Goal: Task Accomplishment & Management: Manage account settings

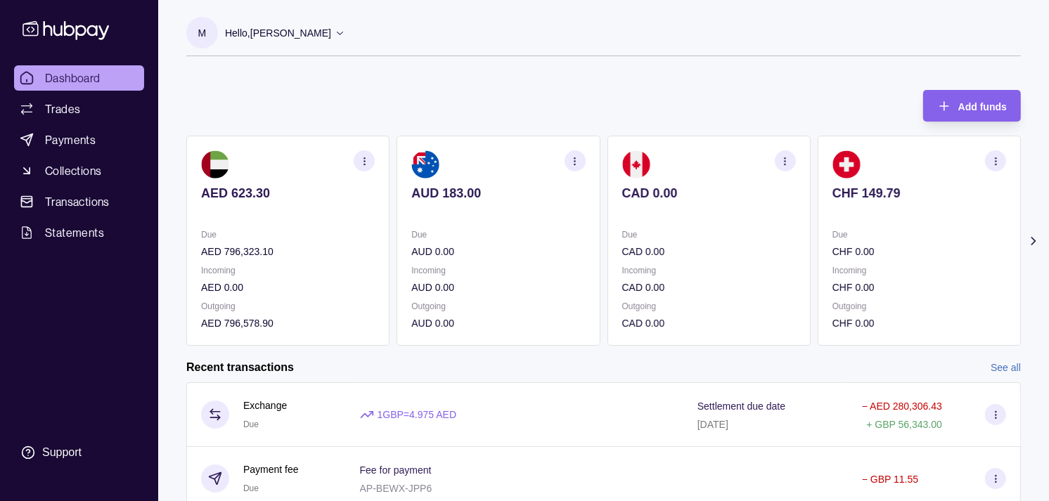
click at [874, 212] on p at bounding box center [919, 212] width 174 height 15
click at [830, 206] on section "EUR 197.51 Due EUR 0.00 Incoming EUR 0.00 Outgoing EUR 0.00" at bounding box center [919, 241] width 203 height 210
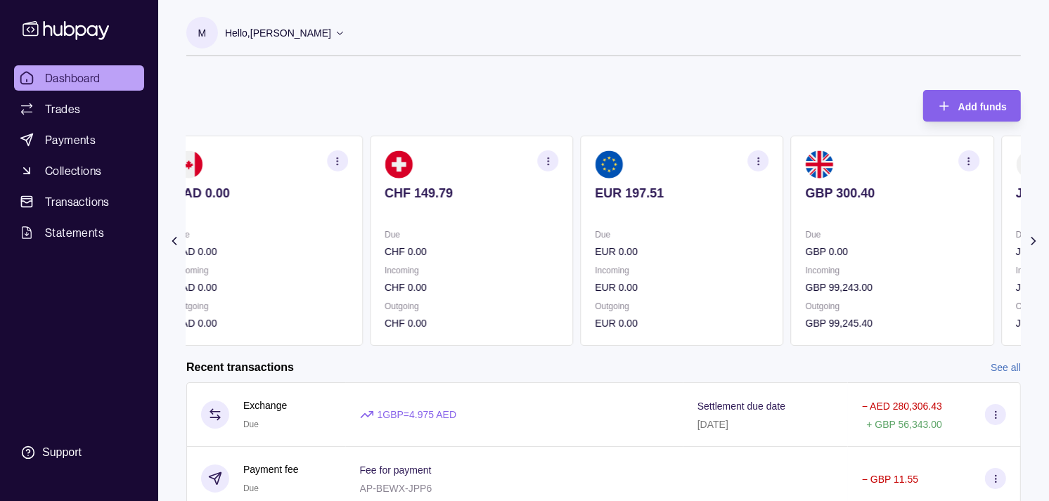
click at [818, 193] on div "GBP 300.40" at bounding box center [893, 203] width 174 height 34
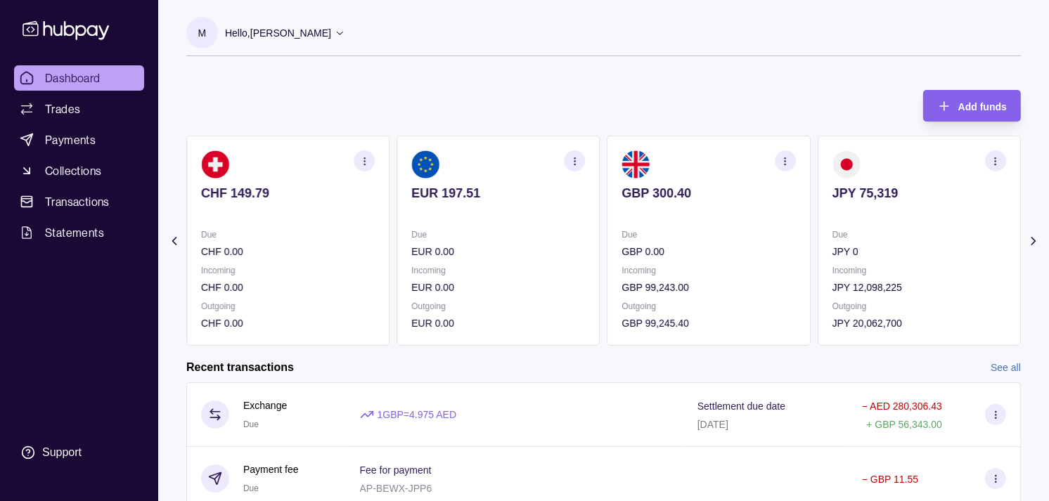
click at [991, 158] on icon "button" at bounding box center [996, 161] width 11 height 11
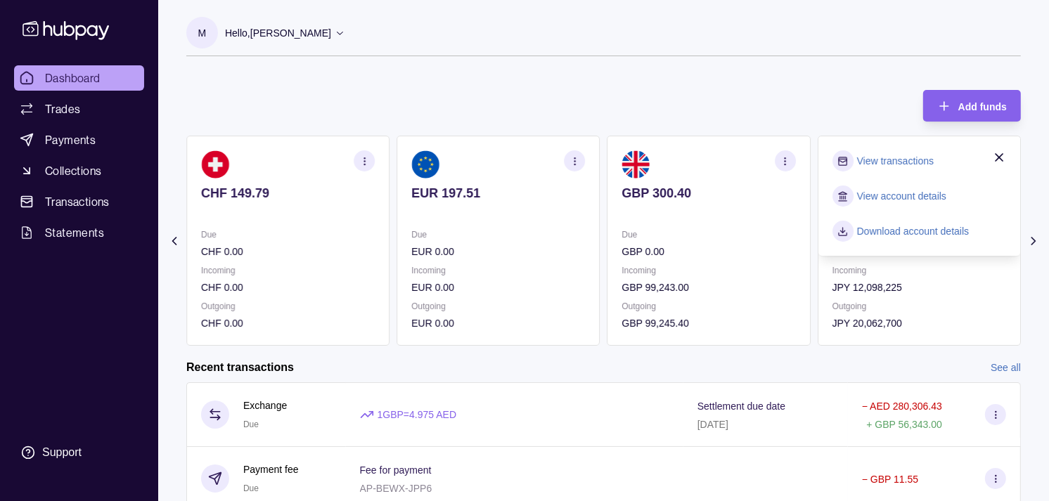
click at [896, 160] on link "View transactions" at bounding box center [895, 160] width 77 height 15
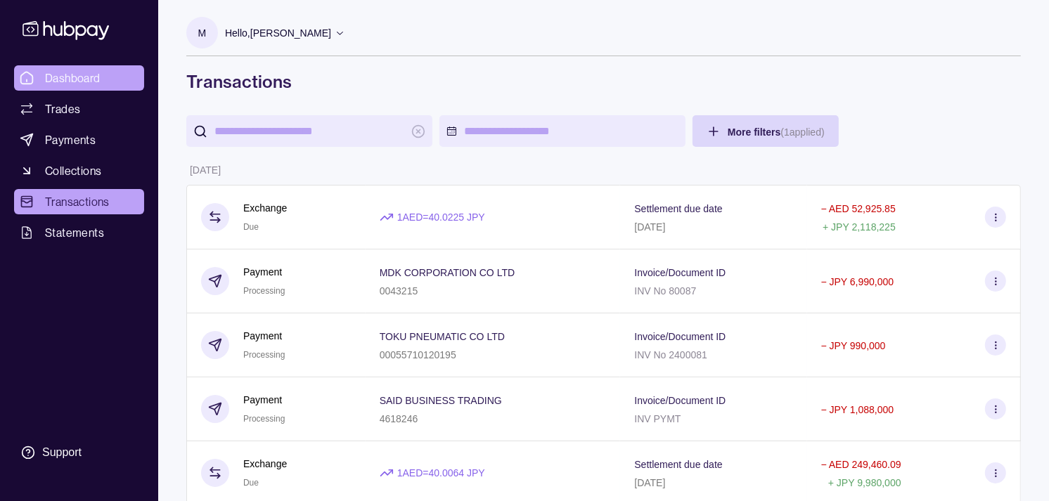
click at [86, 79] on span "Dashboard" at bounding box center [73, 78] width 56 height 17
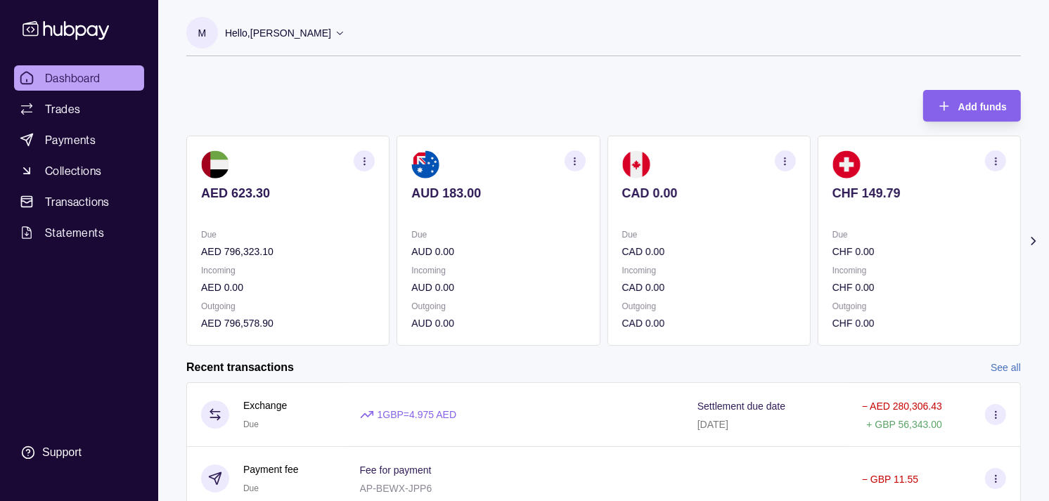
click at [562, 237] on section "AUD 183.00 Due AUD 0.00 Incoming AUD 0.00 Outgoing AUD 0.00" at bounding box center [498, 241] width 203 height 210
click at [570, 237] on section "CAD 0.00 Due CAD 0.00 Incoming CAD 0.00 Outgoing CAD 0.00" at bounding box center [498, 241] width 203 height 210
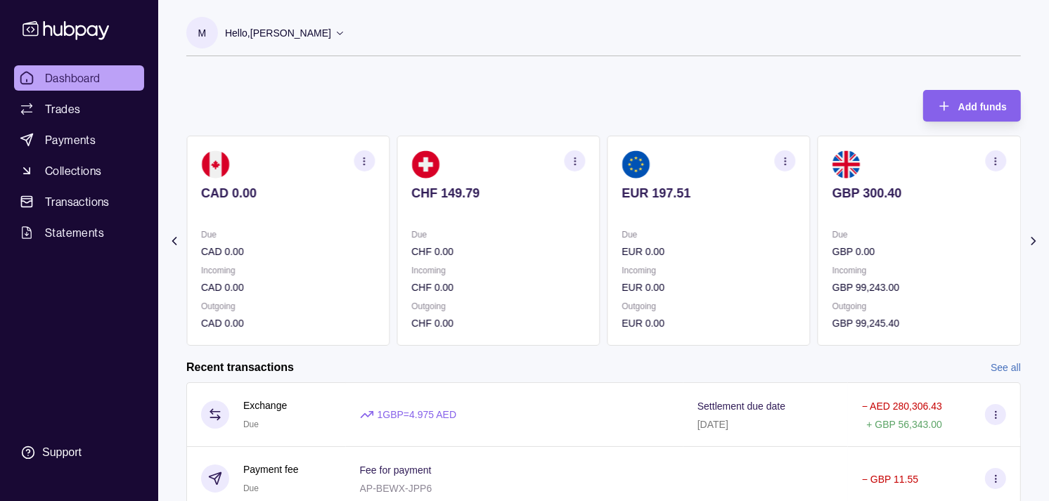
click at [638, 241] on div "Due EUR 0.00" at bounding box center [709, 243] width 174 height 32
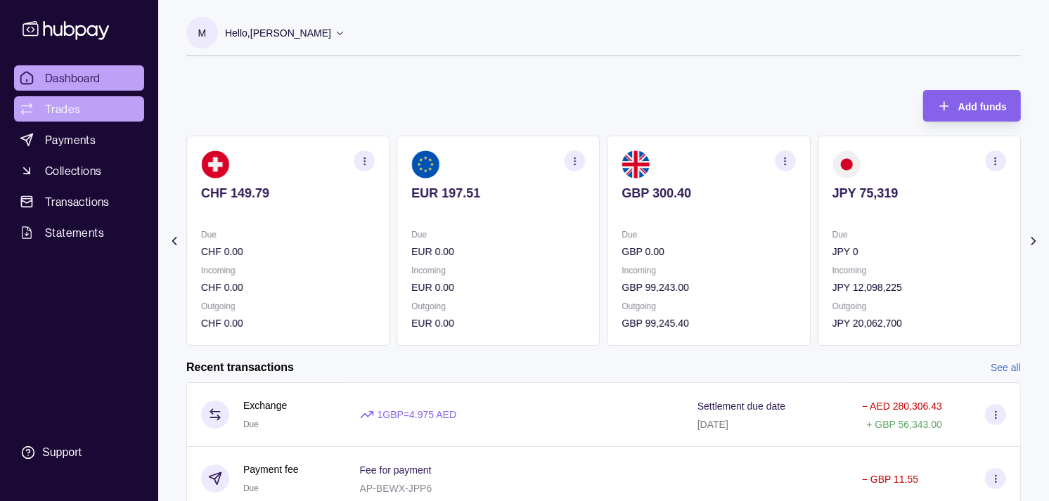
click at [70, 110] on span "Trades" at bounding box center [62, 109] width 35 height 17
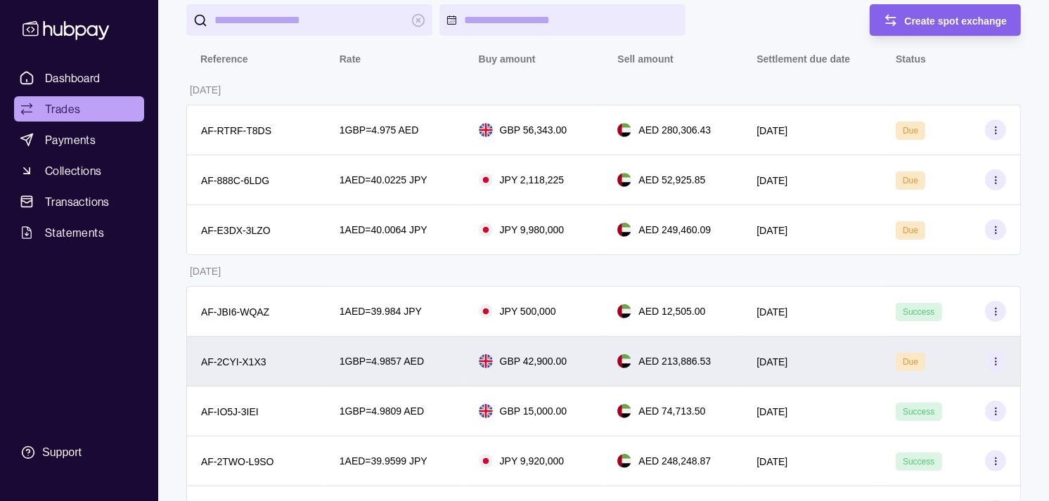
scroll to position [78, 0]
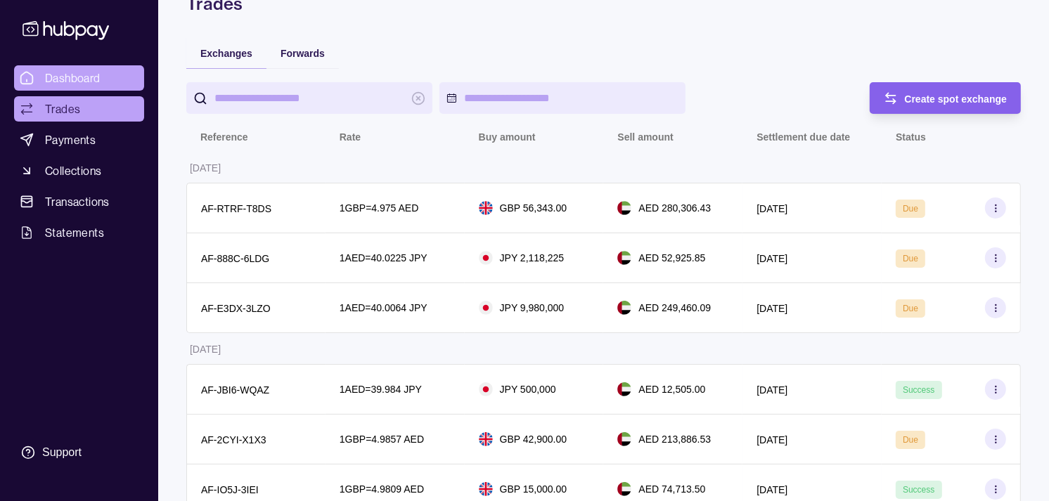
click at [72, 84] on span "Dashboard" at bounding box center [73, 78] width 56 height 17
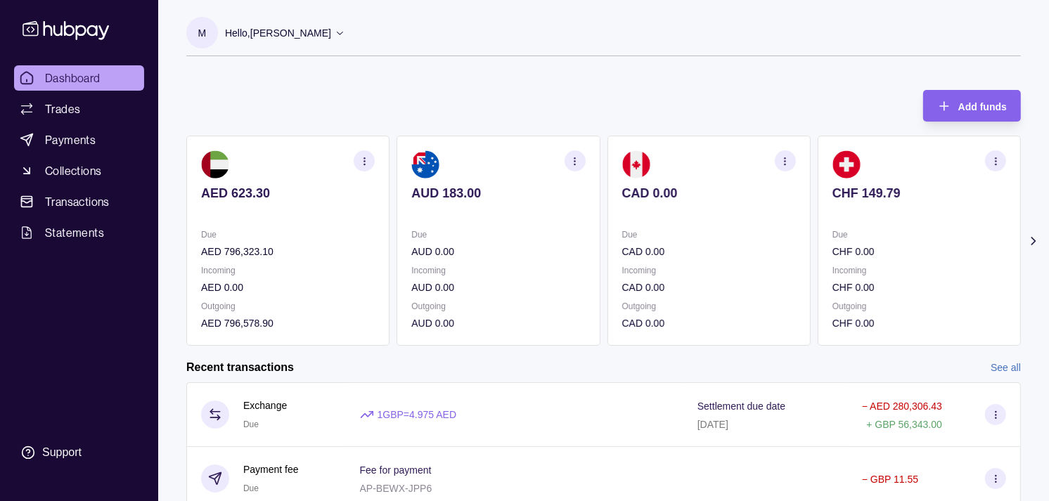
click at [889, 177] on section "CHF 149.79 Due CHF 0.00 Incoming CHF 0.00 Outgoing CHF 0.00" at bounding box center [919, 241] width 203 height 210
click at [849, 170] on section "EUR 197.51 Due EUR 0.00 Incoming EUR 0.00 Outgoing EUR 0.00" at bounding box center [919, 241] width 203 height 210
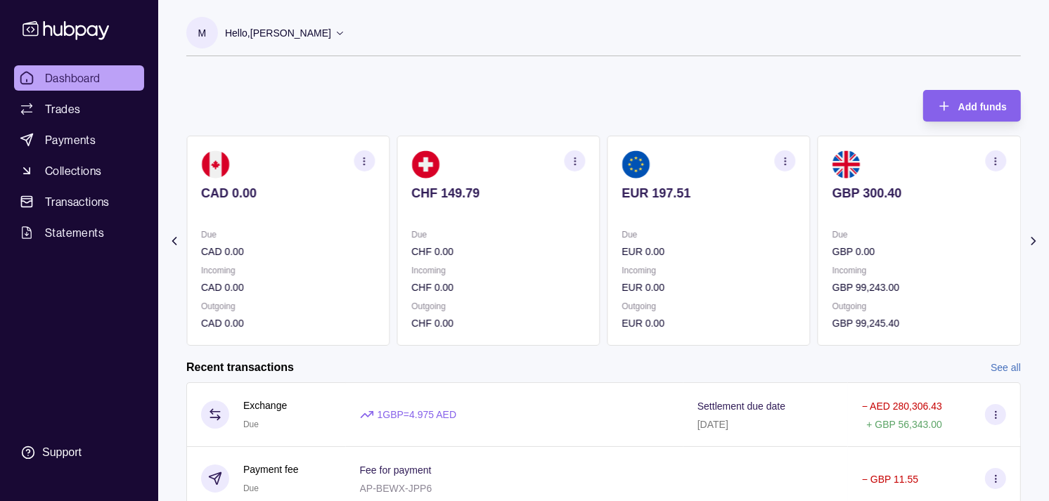
click at [818, 150] on section "GBP 300.40 Due GBP 0.00 Incoming GBP 99,243.00 Outgoing GBP 99,245.40" at bounding box center [919, 241] width 203 height 210
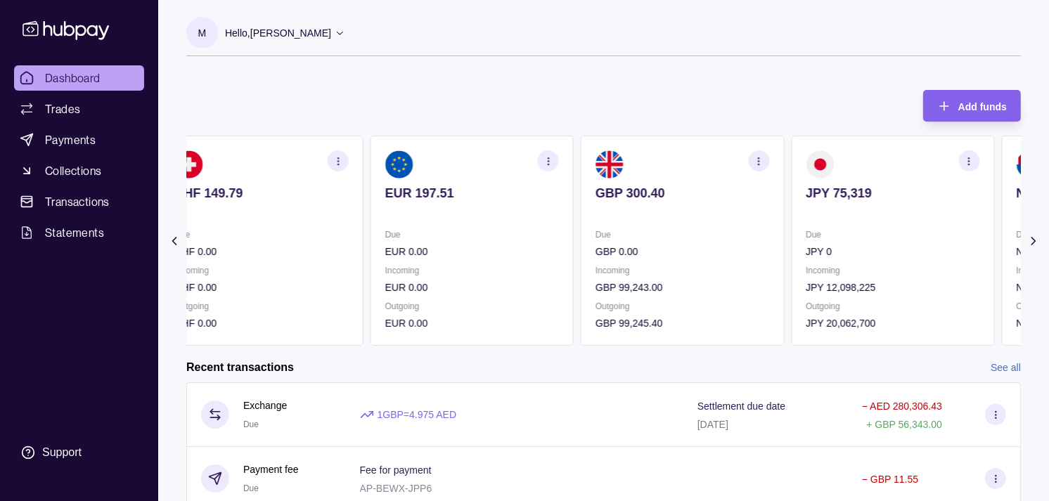
click at [720, 136] on div "AED 623.30 Due AED 796,323.10 Incoming AED 0.00 Outgoing AED 796,578.90 AUD 183…" at bounding box center [603, 241] width 835 height 210
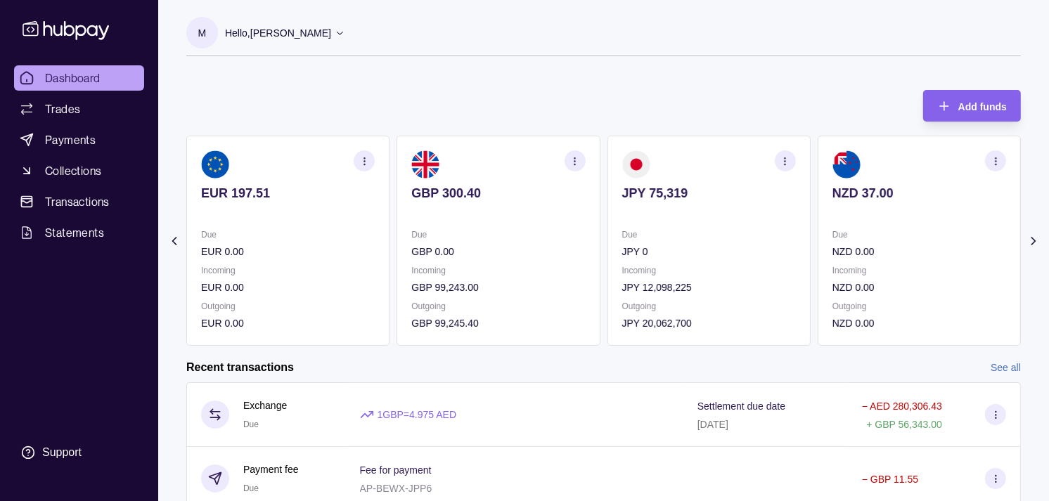
click at [662, 146] on section "JPY 75,319 Due JPY 0 Incoming JPY 12,098,225 Outgoing JPY 20,062,700" at bounding box center [708, 241] width 203 height 210
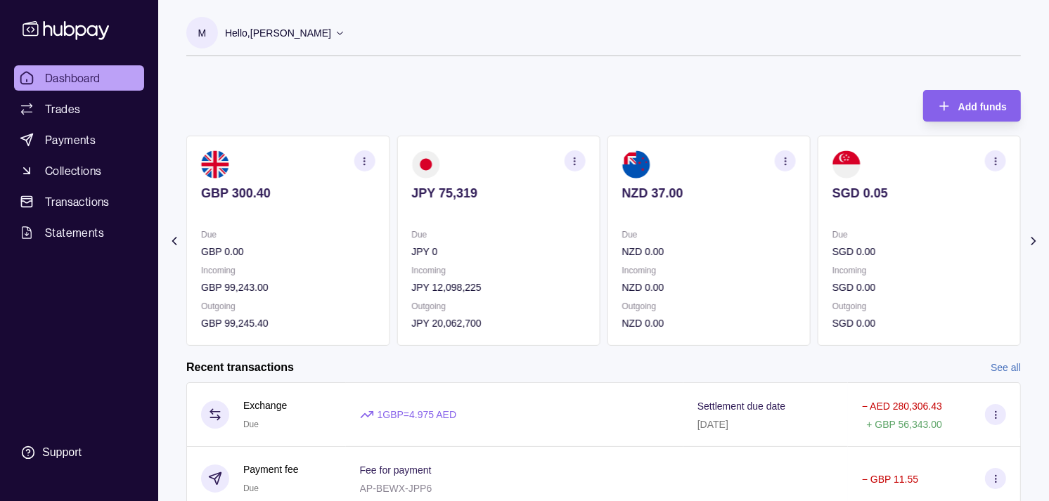
click at [648, 162] on section "NZD 37.00 Due NZD 0.00 Incoming NZD 0.00 Outgoing NZD 0.00" at bounding box center [708, 241] width 203 height 210
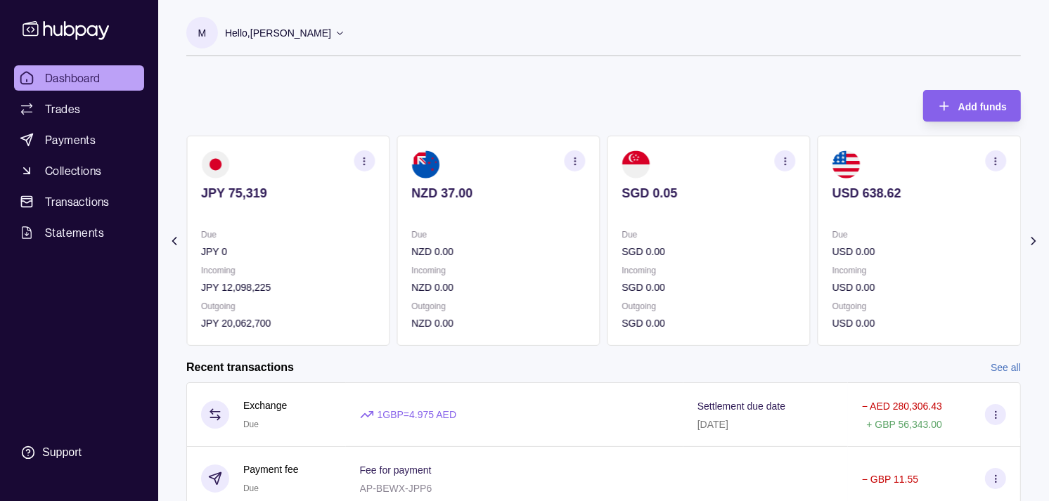
click at [652, 235] on section "SGD 0.05 Due SGD 0.00 Incoming SGD 0.00 Outgoing SGD 0.00" at bounding box center [708, 241] width 203 height 210
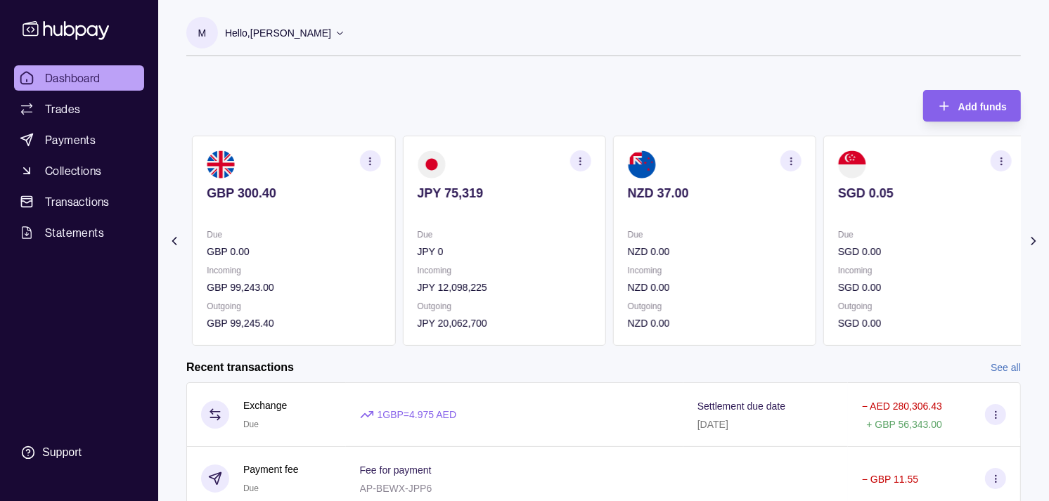
click at [605, 247] on section "JPY 75,319 Due JPY 0 Incoming JPY 12,098,225 Outgoing JPY 20,062,700" at bounding box center [503, 241] width 203 height 210
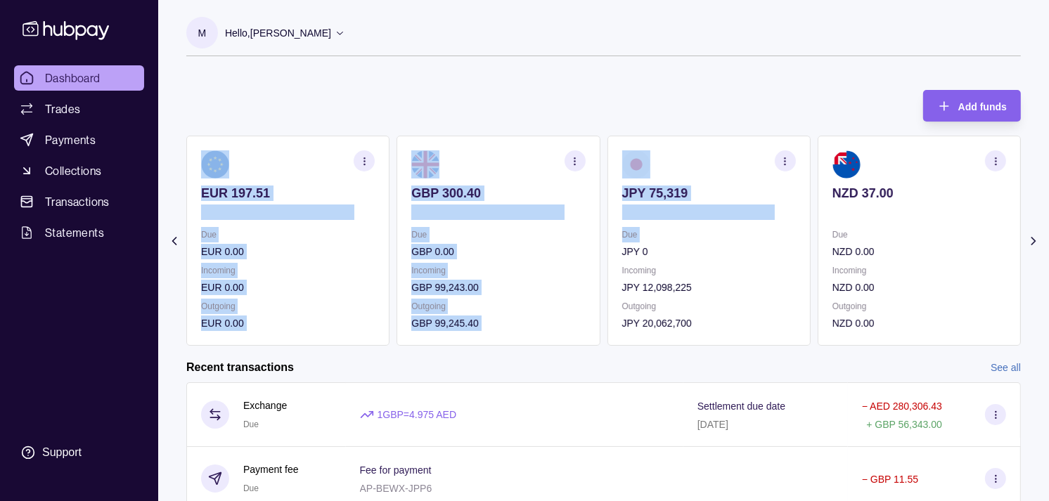
drag, startPoint x: 607, startPoint y: 250, endPoint x: 629, endPoint y: 250, distance: 21.8
click at [629, 250] on div "AED 623.30 Due AED 796,323.10 Incoming AED 0.00 Outgoing AED 796,578.90 AUD 183…" at bounding box center [603, 241] width 835 height 210
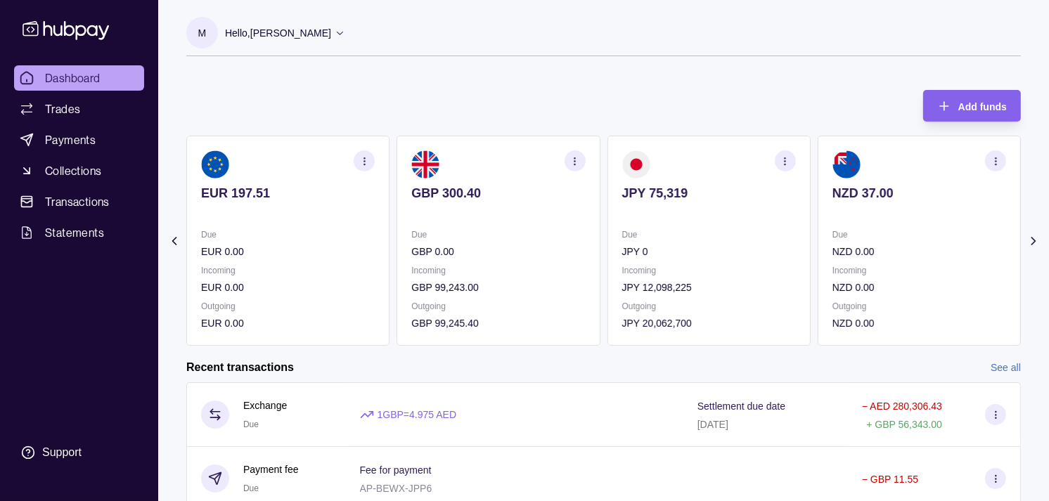
click at [409, 63] on div "M Hello, [PERSON_NAME] Strides Trading LLC Account Terms and conditions Privacy…" at bounding box center [603, 43] width 835 height 53
click at [585, 266] on div "Due GBP 0.00 Incoming GBP 99,243.00 Outgoing GBP 99,245.40" at bounding box center [498, 279] width 174 height 104
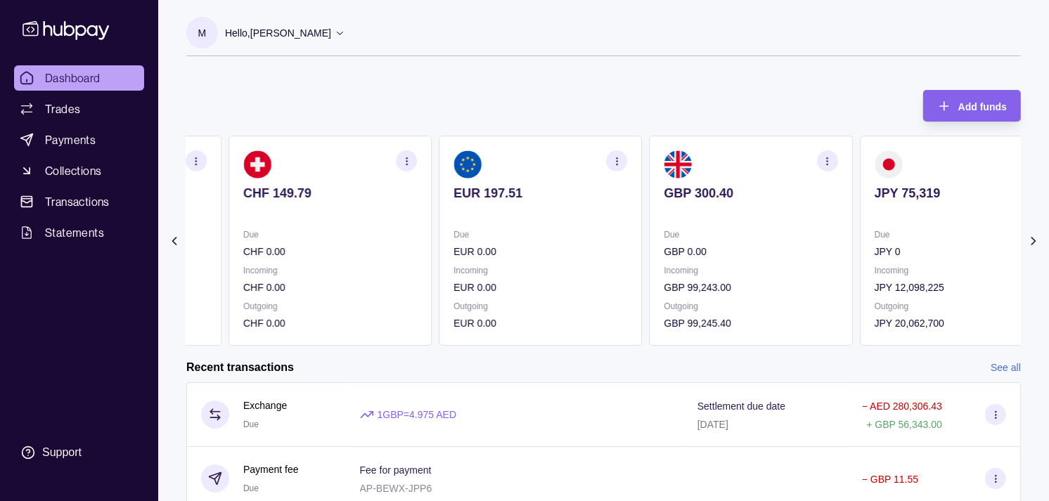
click at [571, 250] on p "EUR 0.00" at bounding box center [540, 251] width 174 height 15
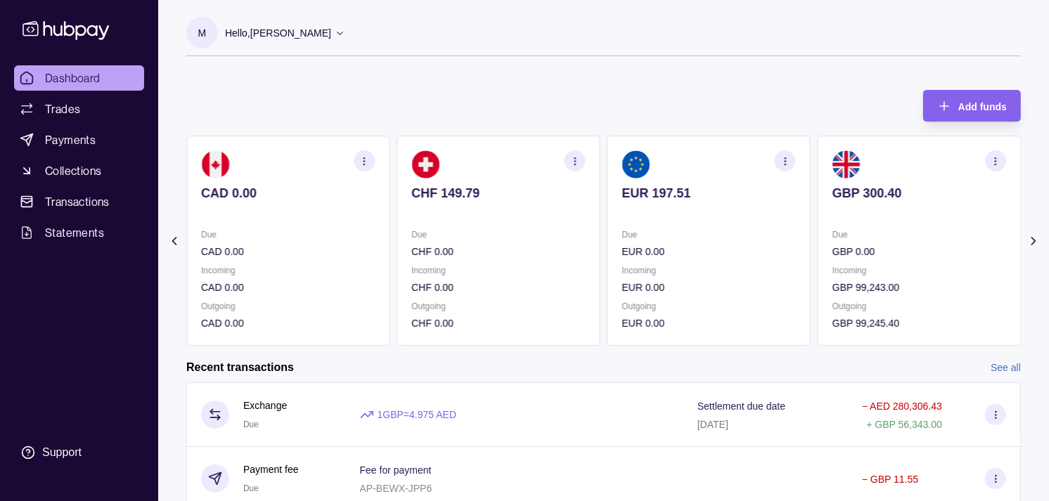
click at [549, 240] on p "Due" at bounding box center [498, 234] width 174 height 15
click at [532, 225] on section "CAD 0.00 Due CAD 0.00 Incoming CAD 0.00 Outgoing CAD 0.00" at bounding box center [498, 241] width 203 height 210
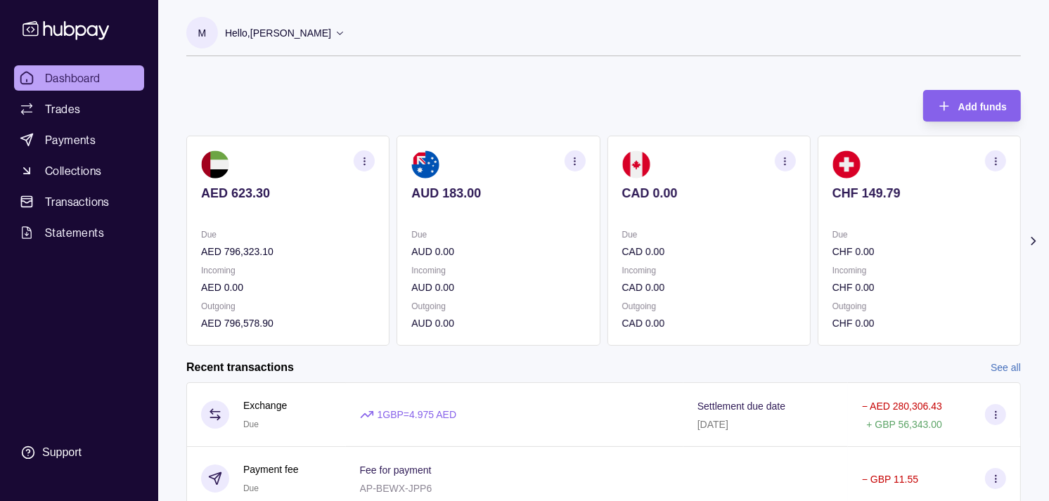
click at [523, 231] on section "AUD 183.00 Due AUD 0.00 Incoming AUD 0.00 Outgoing AUD 0.00" at bounding box center [498, 241] width 203 height 210
click at [818, 253] on section "CHF 149.79 Due CHF 0.00 Incoming CHF 0.00 Outgoing CHF 0.00" at bounding box center [919, 241] width 203 height 210
click at [768, 244] on section "CHF 149.79 Due CHF 0.00 Incoming CHF 0.00 Outgoing CHF 0.00" at bounding box center [708, 241] width 203 height 210
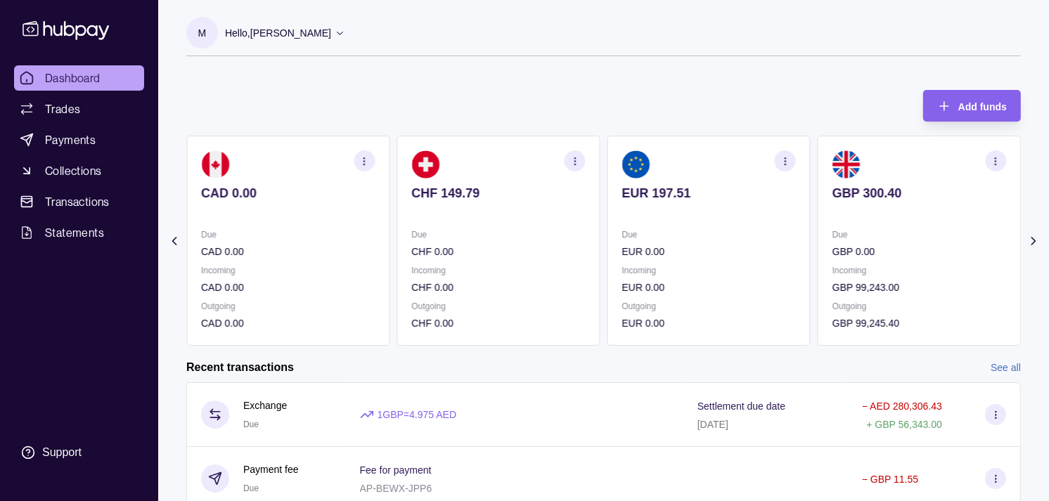
click at [720, 236] on div "Due EUR 0.00" at bounding box center [709, 243] width 174 height 32
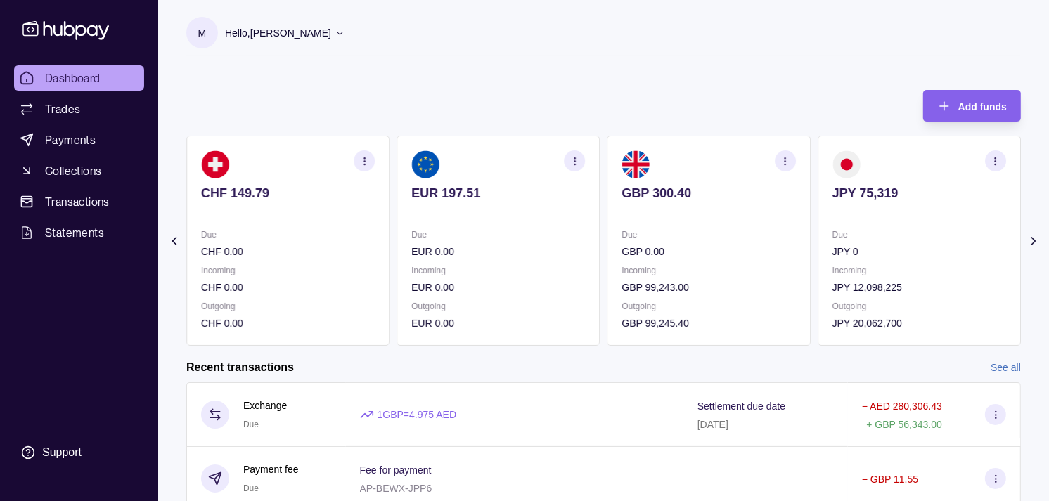
click at [664, 228] on p "Due" at bounding box center [709, 234] width 174 height 15
click at [682, 214] on section "GBP 300.40 Due GBP 0.00 Incoming GBP 99,243.00 Outgoing GBP 99,245.40" at bounding box center [708, 241] width 203 height 210
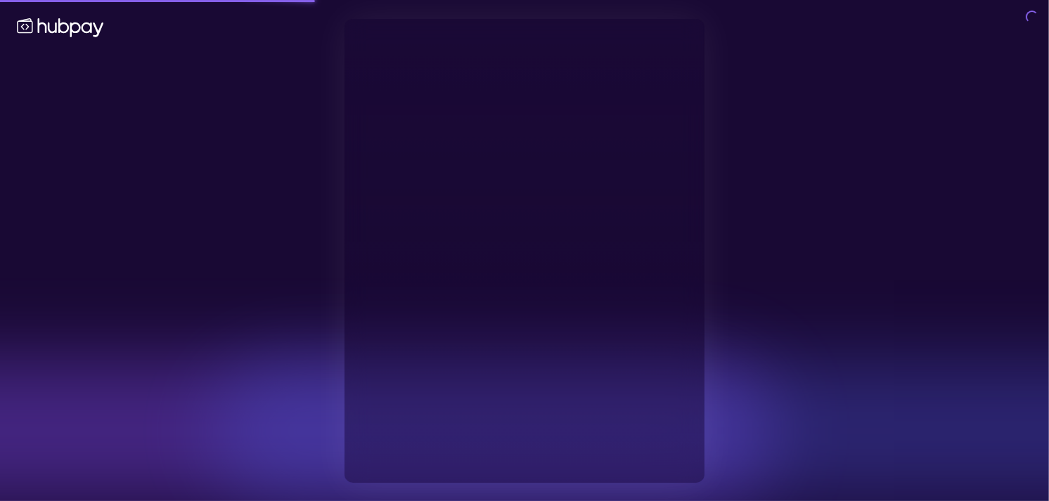
type input "**********"
